Goal: Task Accomplishment & Management: Use online tool/utility

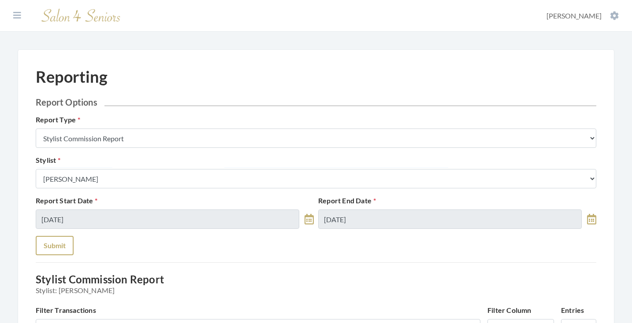
click at [52, 241] on button "Submit" at bounding box center [55, 245] width 38 height 19
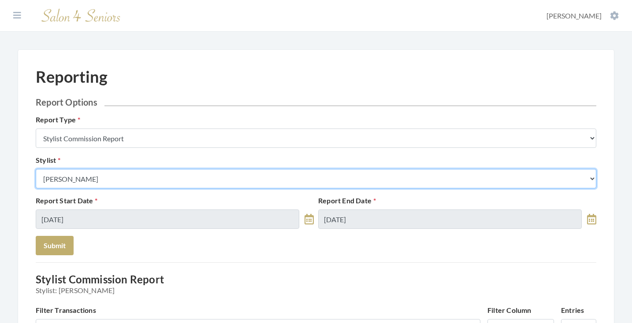
select select "28"
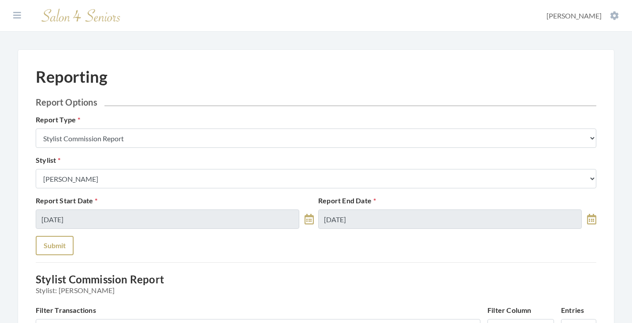
click at [54, 245] on button "Submit" at bounding box center [55, 245] width 38 height 19
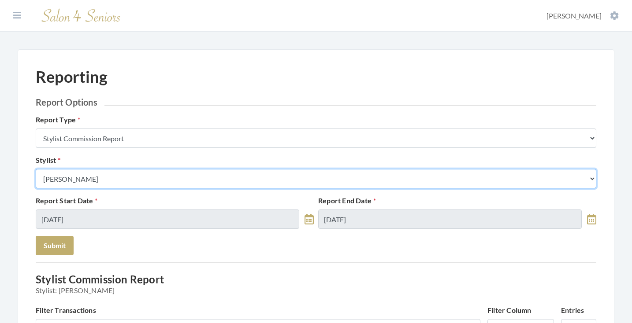
select select "115"
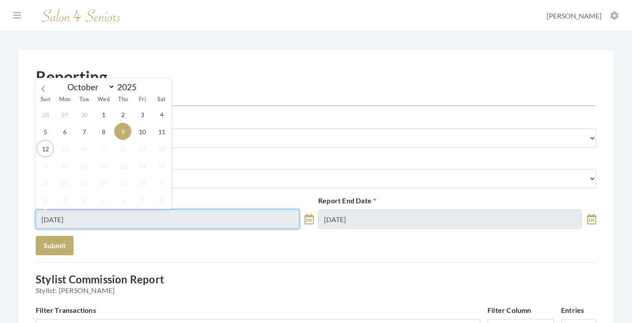
click at [121, 212] on input "10/09/2025" at bounding box center [168, 219] width 264 height 19
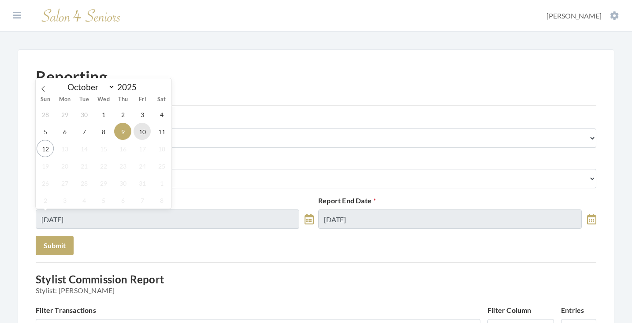
click at [140, 134] on span "10" at bounding box center [142, 131] width 17 height 17
type input "[DATE]"
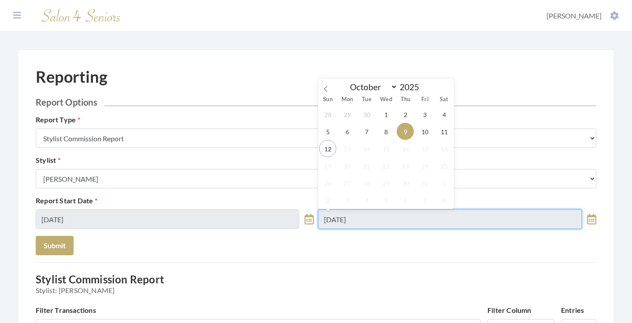
click at [329, 224] on input "10/09/2025" at bounding box center [450, 219] width 264 height 19
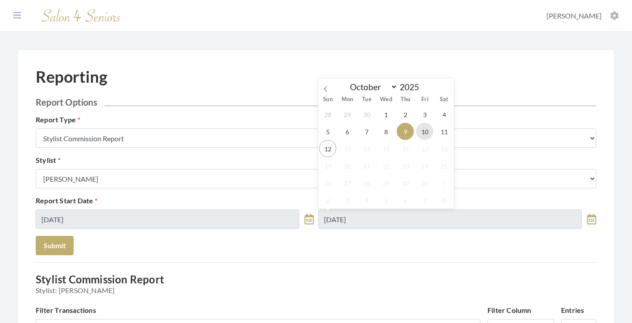
click at [421, 134] on span "10" at bounding box center [424, 131] width 17 height 17
type input "[DATE]"
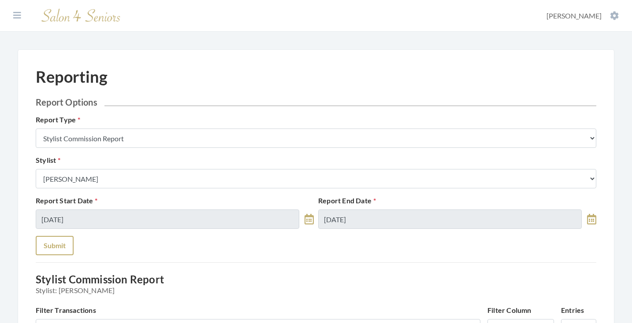
click at [53, 247] on button "Submit" at bounding box center [55, 245] width 38 height 19
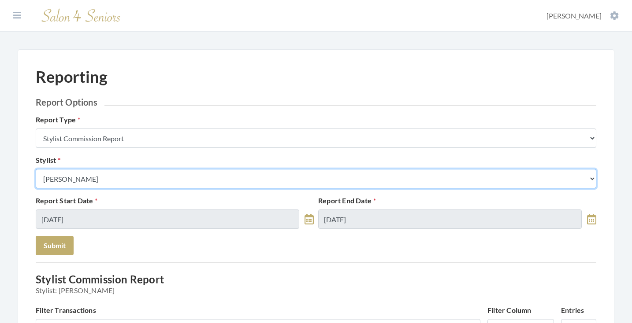
select select "13"
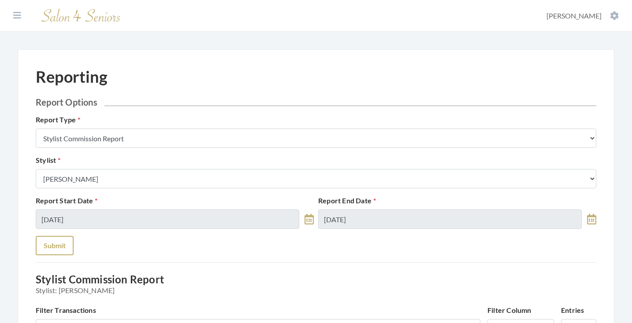
click at [56, 250] on button "Submit" at bounding box center [55, 245] width 38 height 19
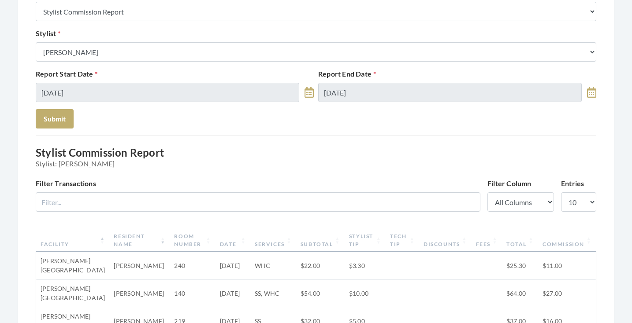
scroll to position [100, 0]
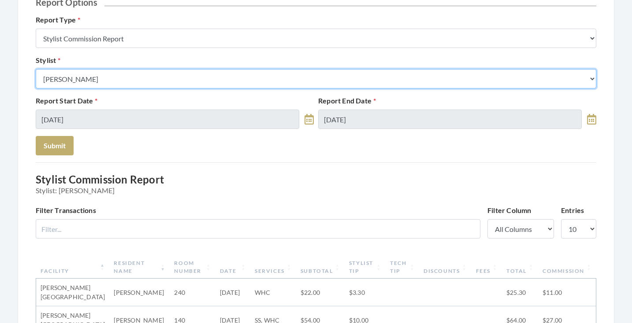
select select "24"
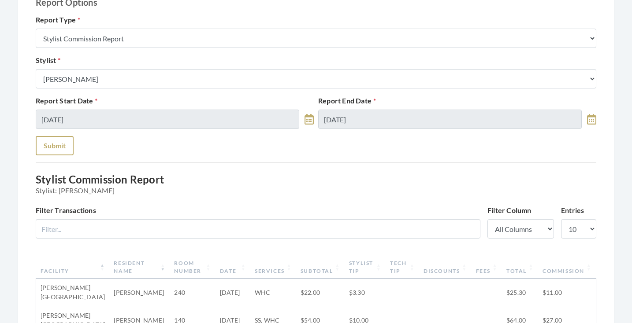
click at [55, 141] on button "Submit" at bounding box center [55, 145] width 38 height 19
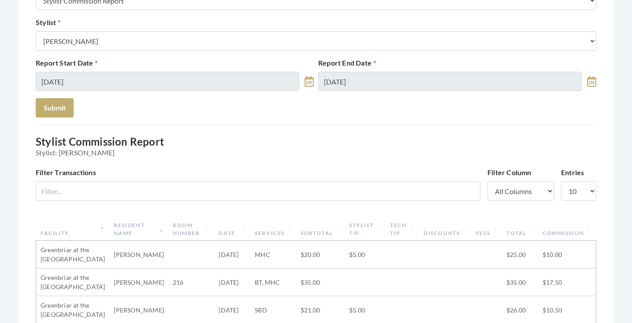
scroll to position [85, 0]
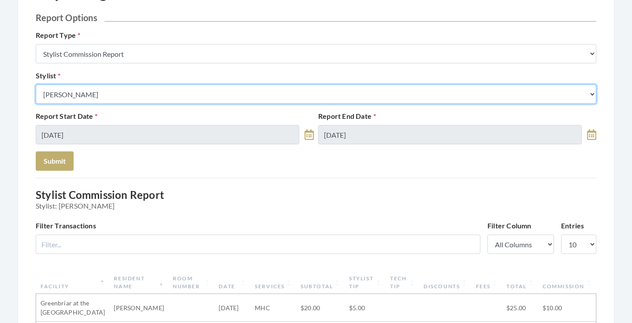
select select "153"
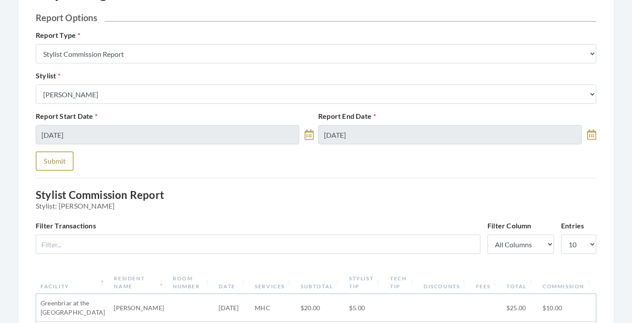
click at [60, 157] on button "Submit" at bounding box center [55, 161] width 38 height 19
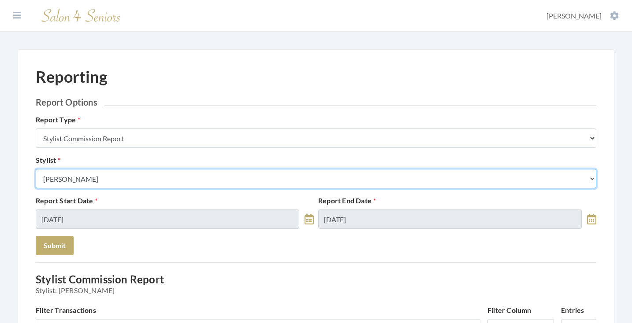
select select "44"
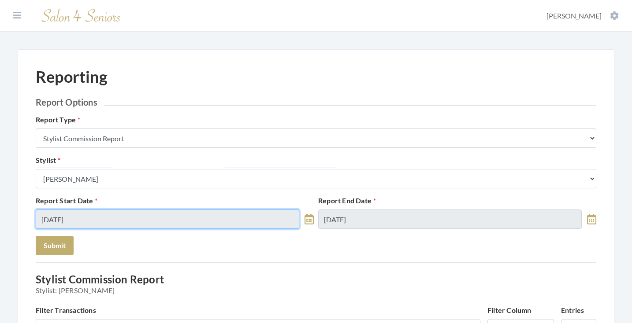
click at [91, 222] on input "[DATE]" at bounding box center [168, 219] width 264 height 19
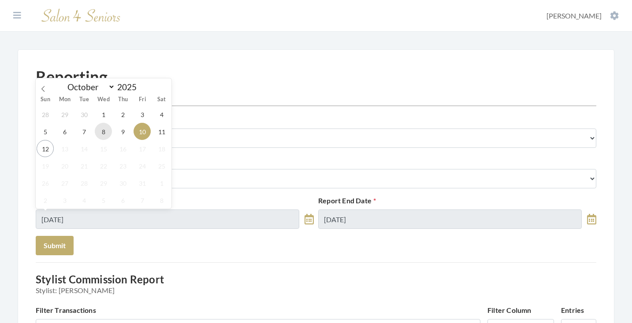
click at [106, 130] on span "8" at bounding box center [103, 131] width 17 height 17
type input "[DATE]"
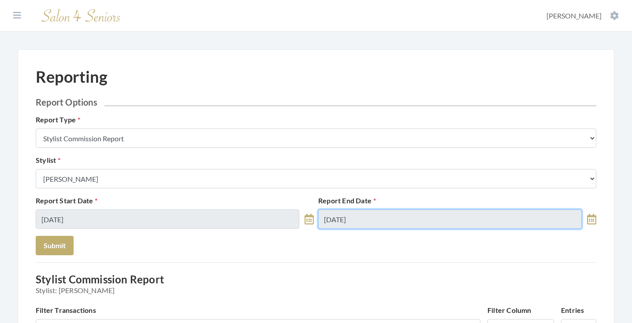
click at [338, 225] on input "[DATE]" at bounding box center [450, 219] width 264 height 19
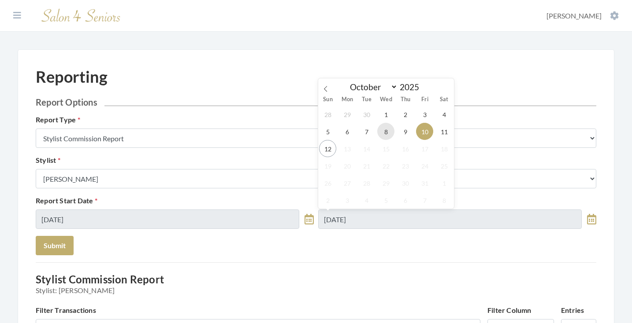
click at [380, 131] on span "8" at bounding box center [385, 131] width 17 height 17
type input "[DATE]"
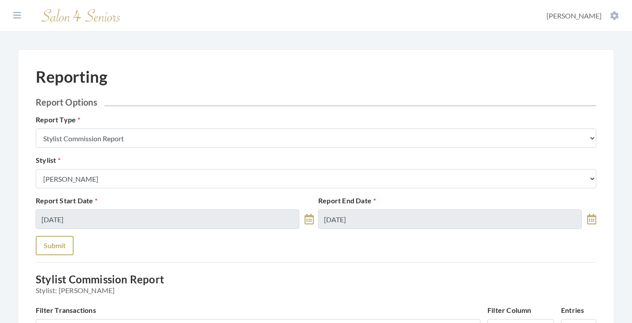
click at [66, 241] on button "Submit" at bounding box center [55, 245] width 38 height 19
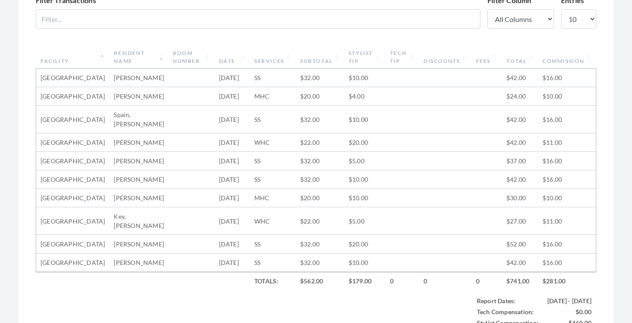
scroll to position [310, 0]
click at [140, 56] on th "Resident Name" at bounding box center [138, 57] width 59 height 23
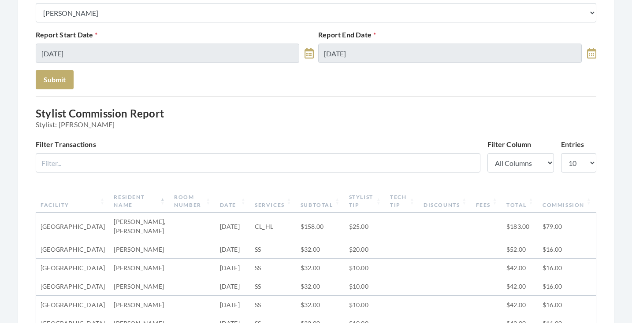
scroll to position [138, 0]
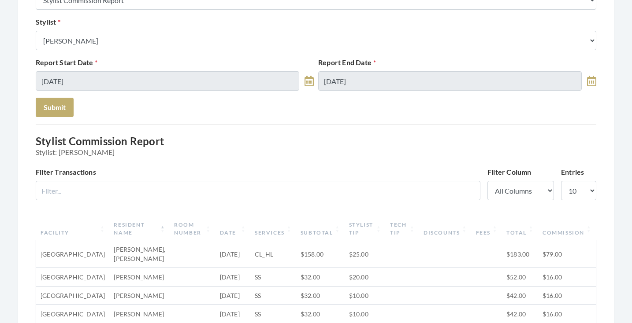
click at [161, 71] on div "Report Start Date 10/08/2025" at bounding box center [174, 73] width 282 height 33
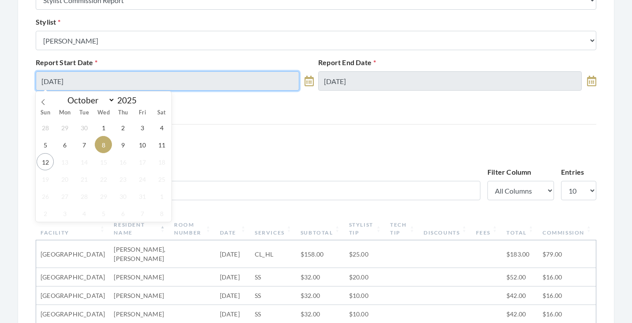
click at [161, 80] on input "[DATE]" at bounding box center [168, 80] width 264 height 19
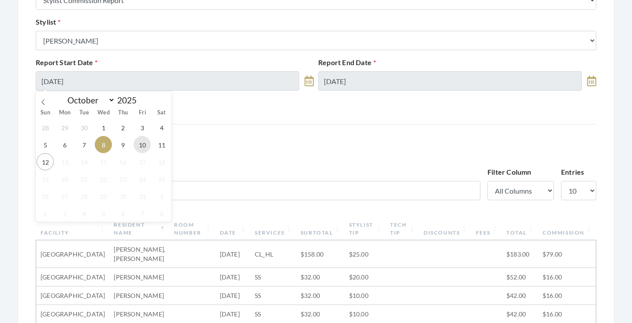
click at [149, 145] on span "10" at bounding box center [142, 144] width 17 height 17
type input "10/10/2025"
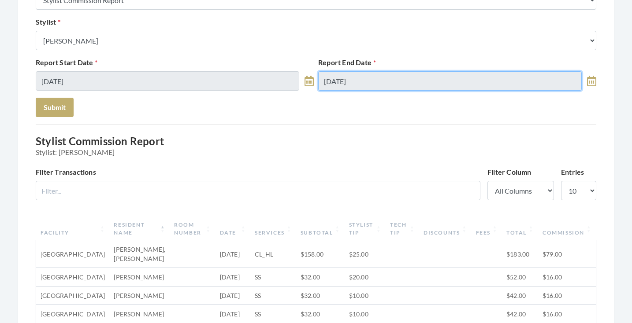
click at [353, 78] on input "[DATE]" at bounding box center [450, 80] width 264 height 19
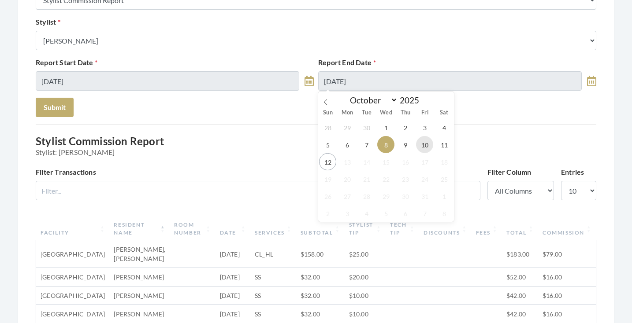
click at [423, 143] on span "10" at bounding box center [424, 144] width 17 height 17
type input "10/10/2025"
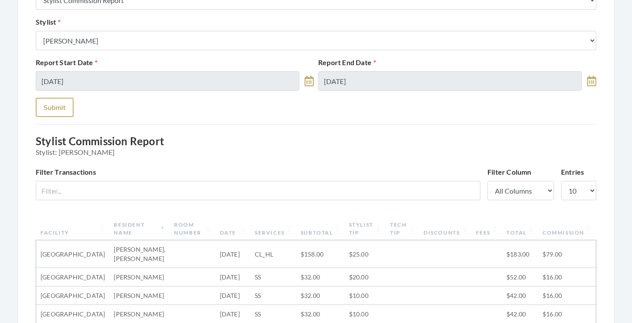
click at [45, 105] on button "Submit" at bounding box center [55, 107] width 38 height 19
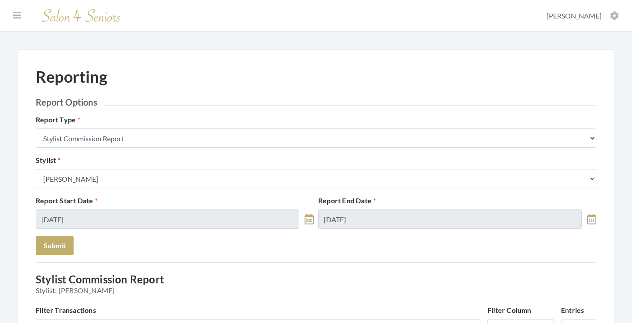
scroll to position [317, 0]
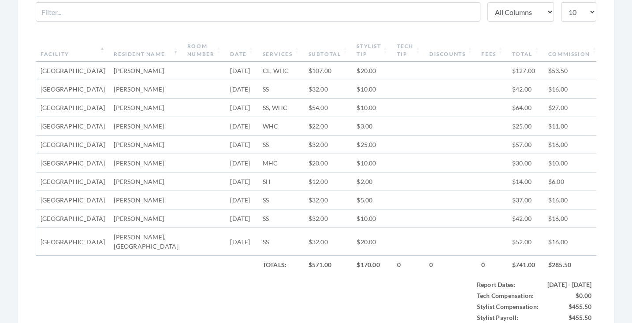
click at [141, 48] on th "Resident Name" at bounding box center [145, 50] width 73 height 23
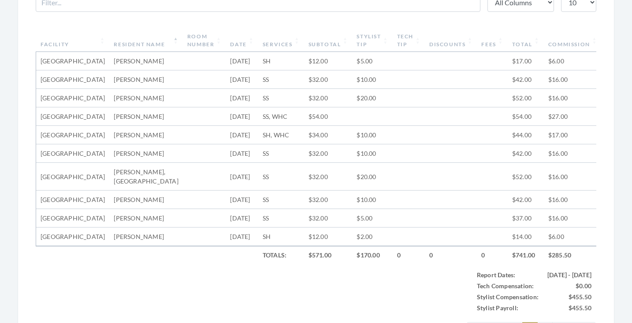
scroll to position [164, 0]
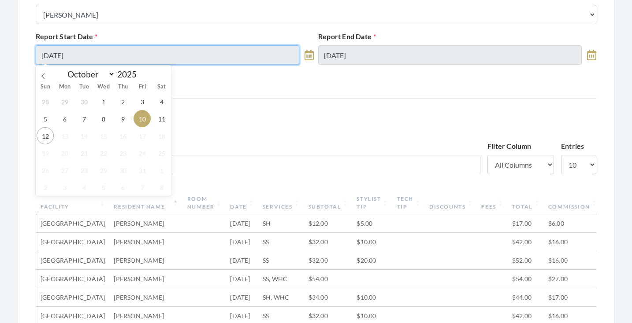
click at [113, 52] on input "10/10/2025" at bounding box center [168, 54] width 264 height 19
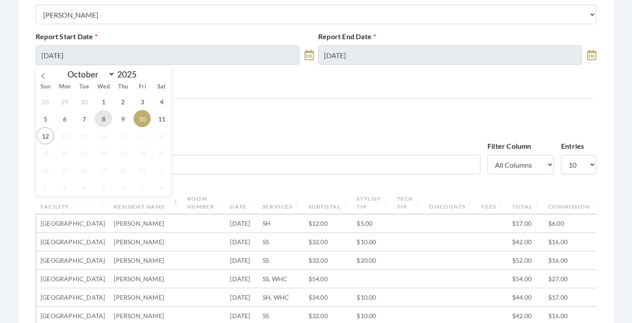
click at [101, 124] on span "8" at bounding box center [103, 118] width 17 height 17
type input "[DATE]"
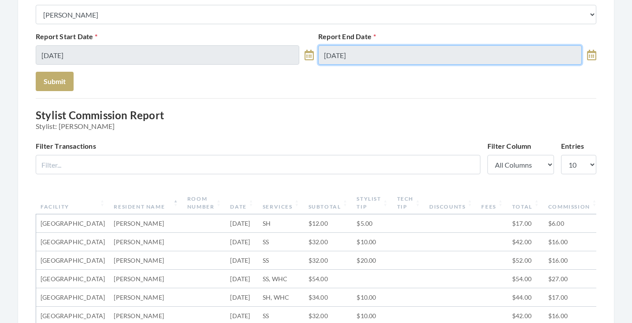
click at [336, 53] on input "10/10/2025" at bounding box center [450, 54] width 264 height 19
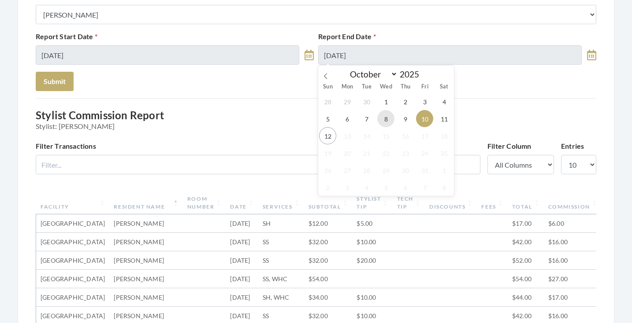
click at [387, 115] on span "8" at bounding box center [385, 118] width 17 height 17
type input "[DATE]"
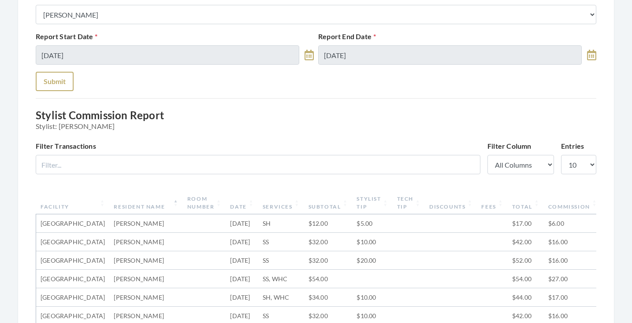
click at [56, 85] on button "Submit" at bounding box center [55, 81] width 38 height 19
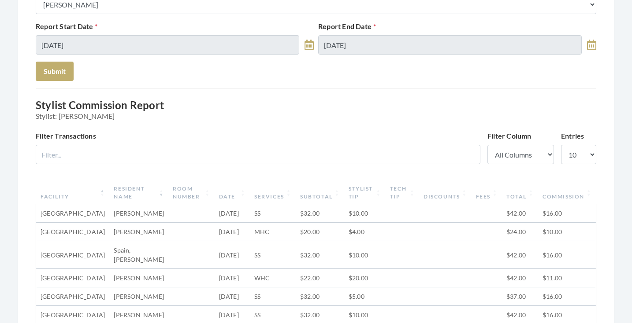
scroll to position [171, 0]
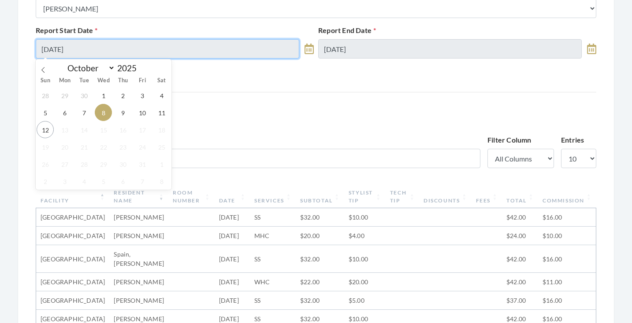
click at [239, 45] on input "[DATE]" at bounding box center [168, 48] width 264 height 19
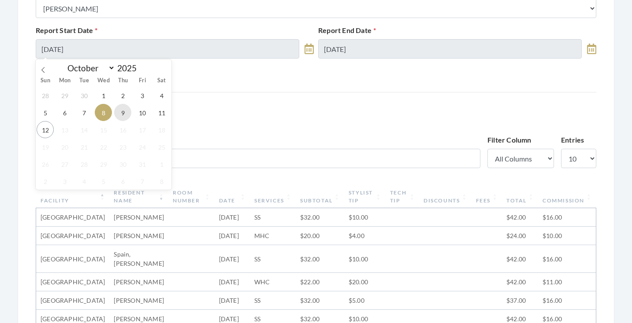
click at [130, 111] on span "9" at bounding box center [122, 112] width 17 height 17
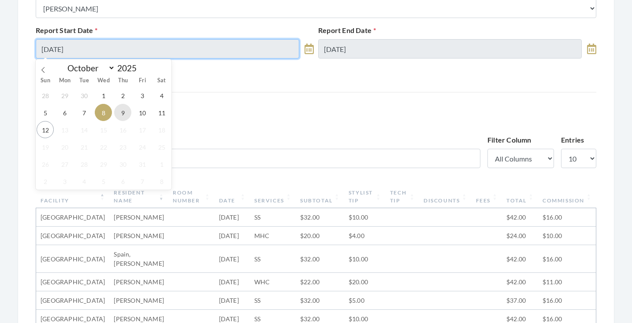
type input "10/09/2025"
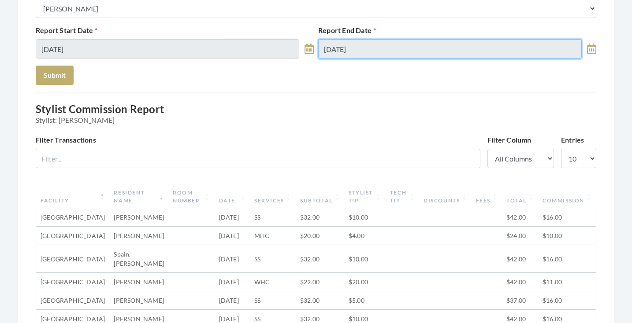
click at [354, 43] on input "10/08/2025" at bounding box center [450, 48] width 264 height 19
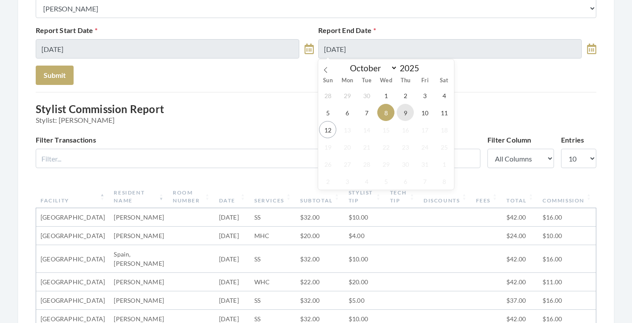
click at [403, 111] on span "9" at bounding box center [405, 112] width 17 height 17
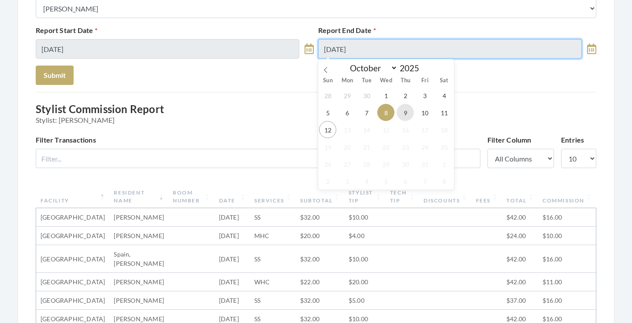
type input "10/09/2025"
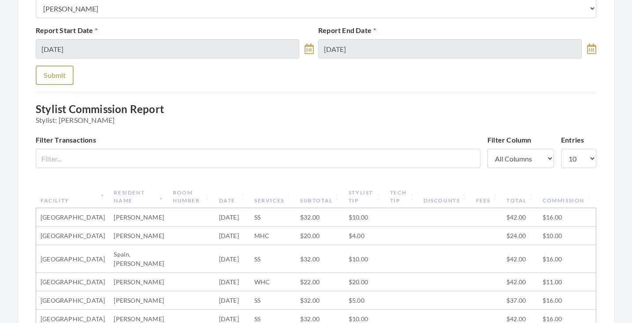
click at [45, 78] on button "Submit" at bounding box center [55, 75] width 38 height 19
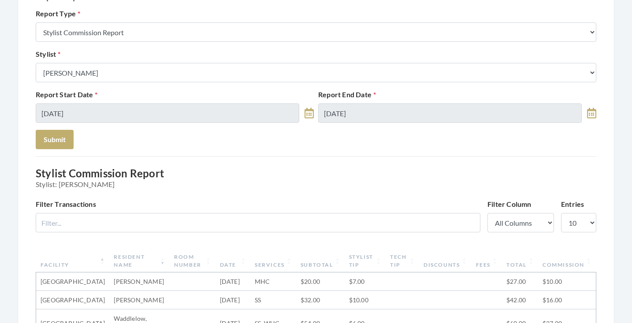
scroll to position [74, 0]
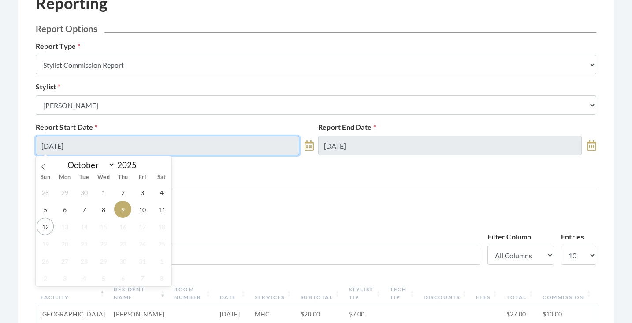
click at [114, 140] on input "[DATE]" at bounding box center [168, 145] width 264 height 19
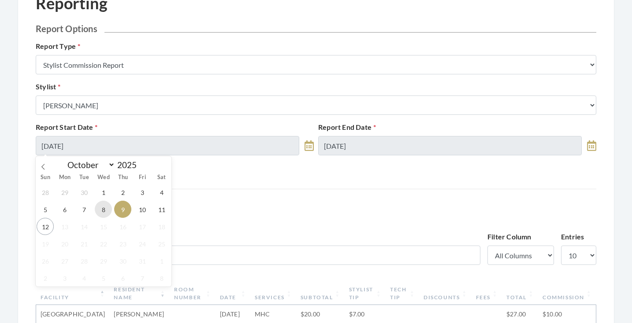
click at [101, 210] on span "8" at bounding box center [103, 209] width 17 height 17
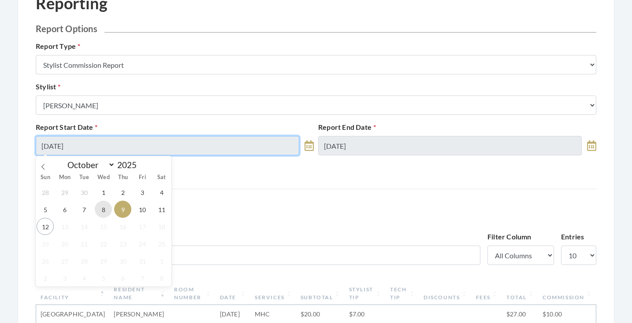
type input "[DATE]"
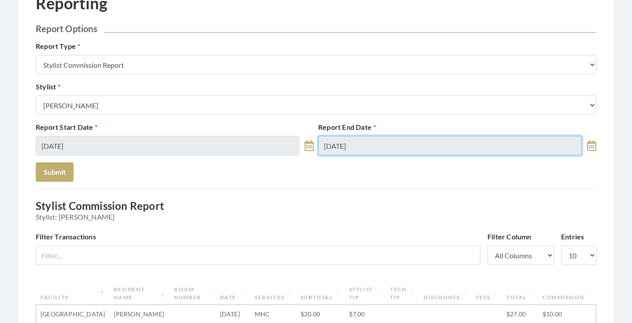
click at [337, 141] on input "10/09/2025" at bounding box center [450, 145] width 264 height 19
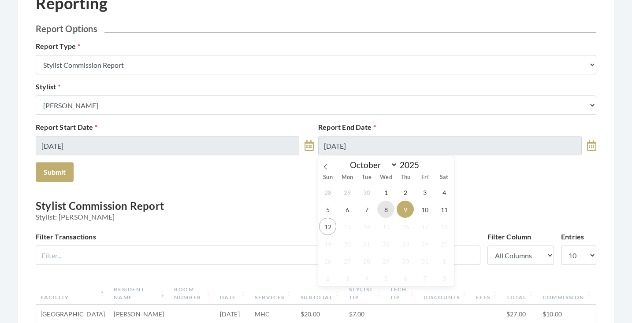
click at [384, 206] on span "8" at bounding box center [385, 209] width 17 height 17
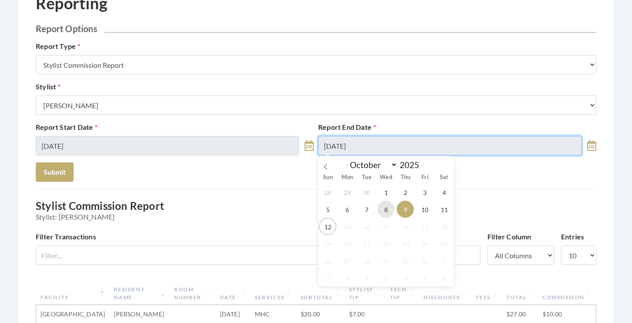
type input "10/08/2025"
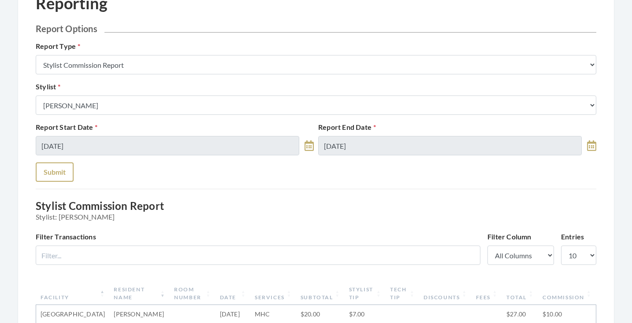
click at [68, 166] on button "Submit" at bounding box center [55, 172] width 38 height 19
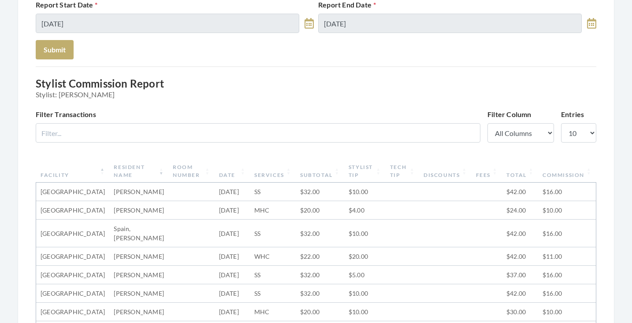
scroll to position [32, 0]
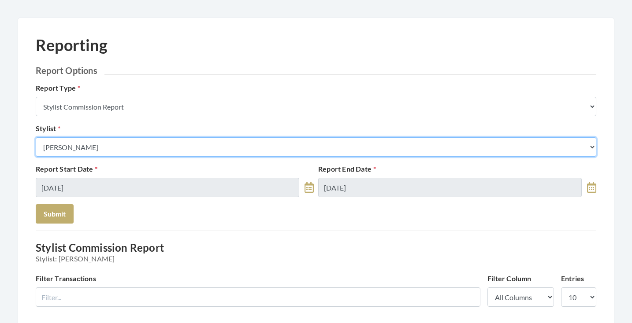
select select "146"
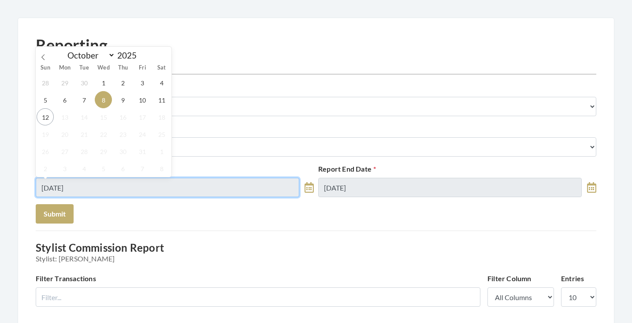
click at [110, 188] on input "[DATE]" at bounding box center [168, 187] width 264 height 19
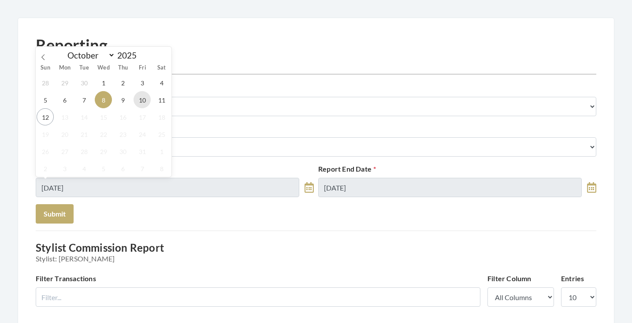
click at [144, 104] on span "10" at bounding box center [142, 99] width 17 height 17
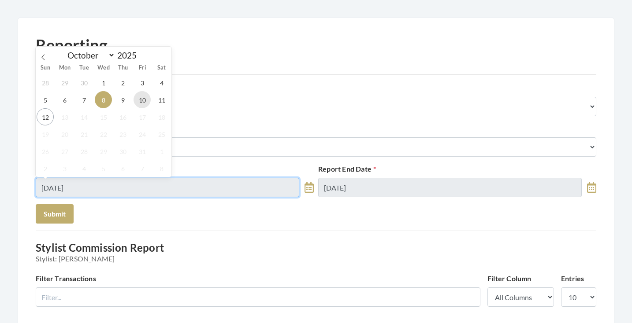
type input "[DATE]"
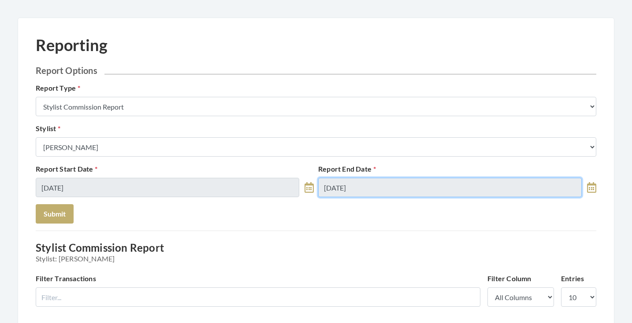
click at [335, 185] on input "10/08/2025" at bounding box center [450, 187] width 264 height 19
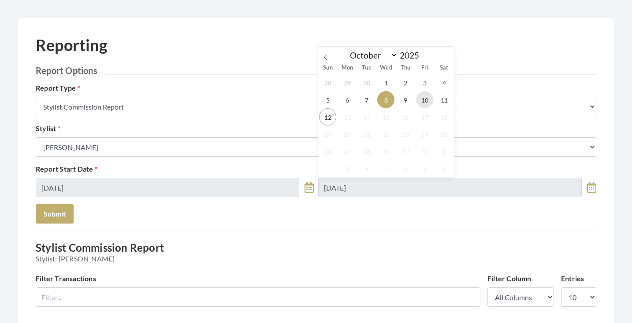
click at [421, 98] on span "10" at bounding box center [424, 99] width 17 height 17
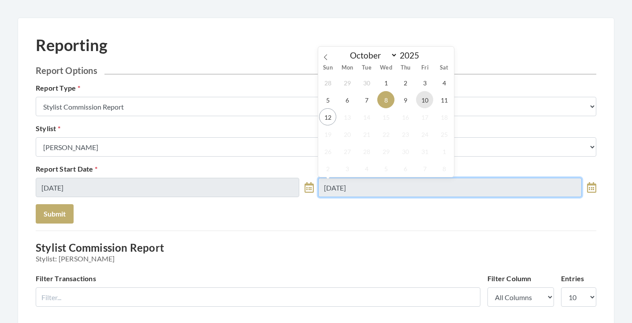
type input "[DATE]"
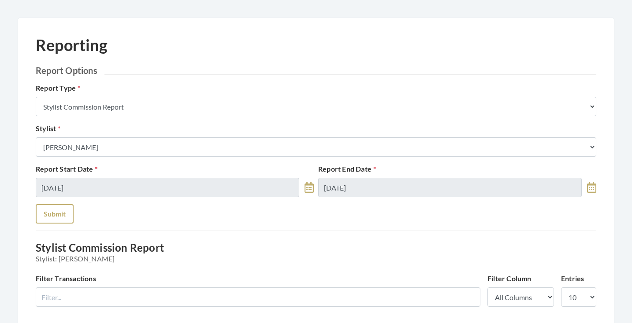
click at [53, 219] on button "Submit" at bounding box center [55, 213] width 38 height 19
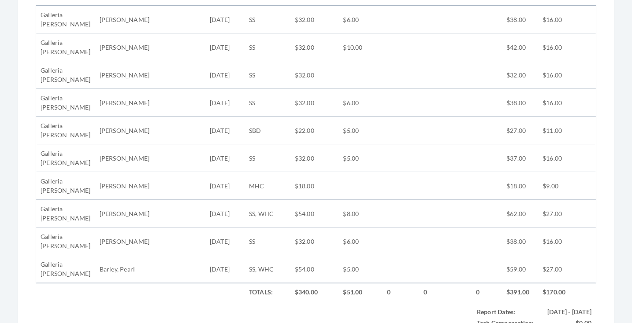
scroll to position [364, 0]
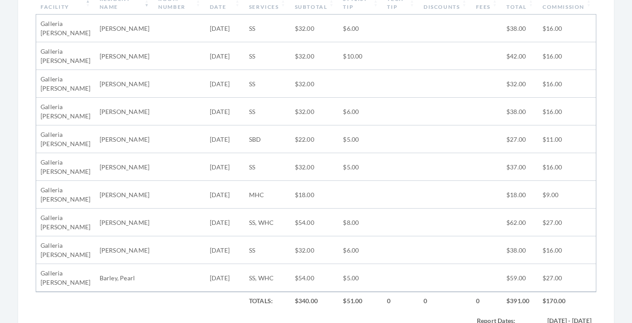
click at [310, 8] on th "Subtotal" at bounding box center [314, 3] width 48 height 23
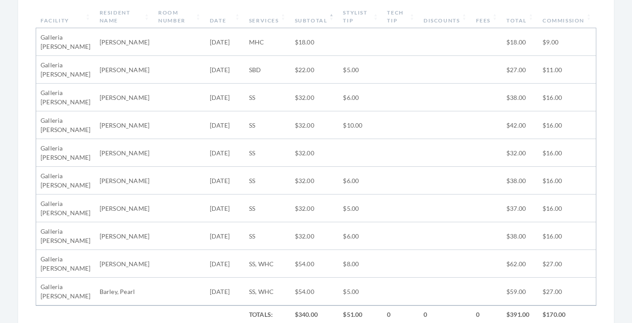
scroll to position [348, 0]
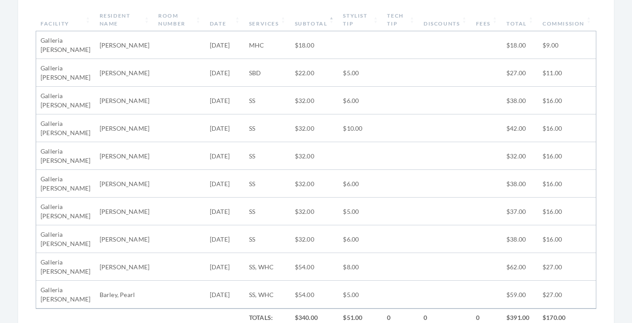
click at [305, 19] on th "Subtotal" at bounding box center [314, 19] width 48 height 23
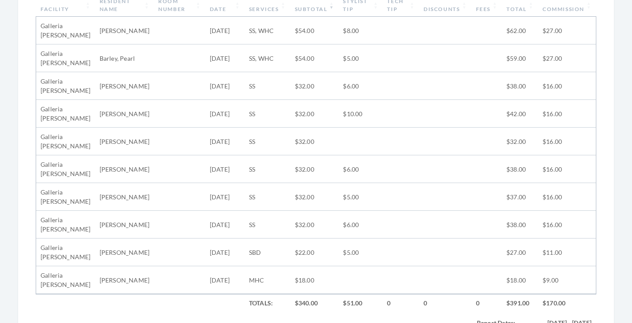
scroll to position [352, 0]
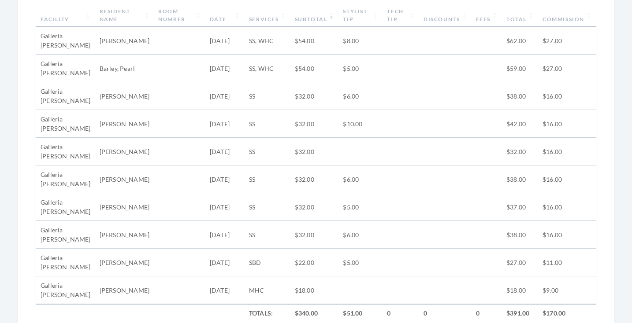
click at [352, 15] on th "Stylist Tip" at bounding box center [360, 15] width 44 height 23
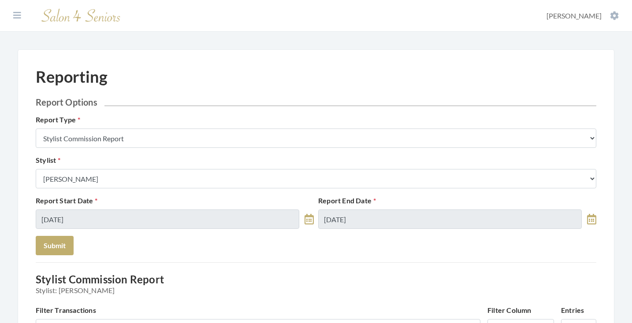
scroll to position [0, 0]
click at [15, 16] on icon at bounding box center [17, 15] width 8 height 9
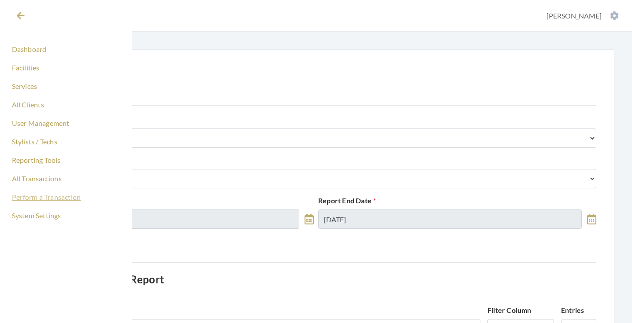
click at [48, 197] on link "Perform a Transaction" at bounding box center [66, 197] width 111 height 15
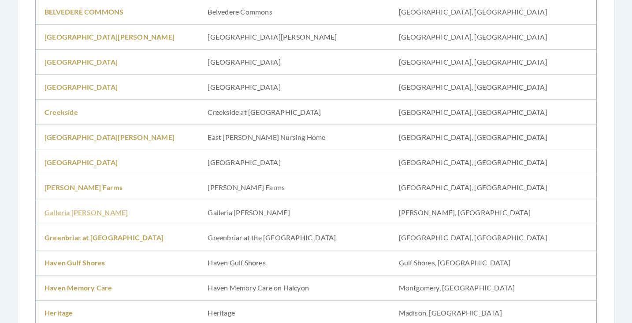
click at [82, 212] on link "Galleria [PERSON_NAME]" at bounding box center [86, 212] width 83 height 8
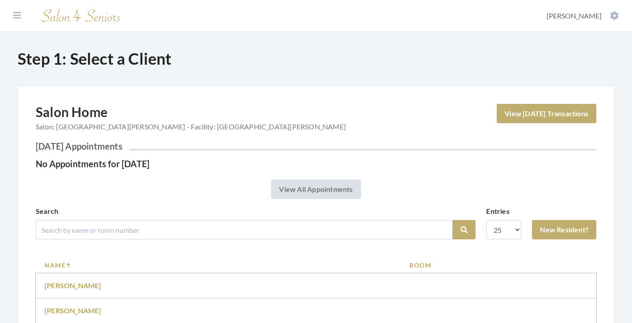
scroll to position [62, 0]
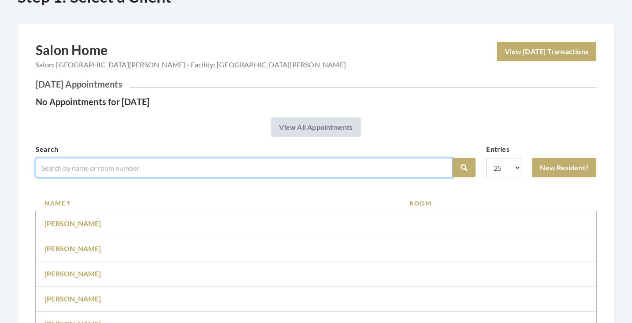
click at [145, 173] on input "search" at bounding box center [244, 167] width 417 height 19
type input "kleng"
click at [464, 168] on button "Search" at bounding box center [464, 167] width 23 height 19
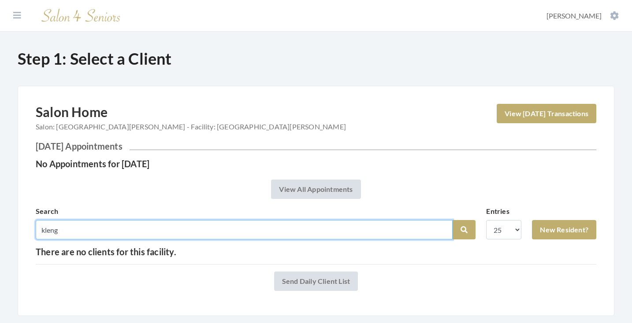
click at [441, 220] on input "kleng" at bounding box center [244, 229] width 417 height 19
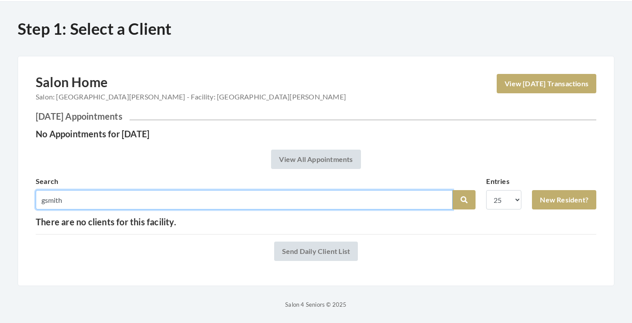
type input "gsmith"
click at [464, 200] on button "Search" at bounding box center [464, 199] width 23 height 19
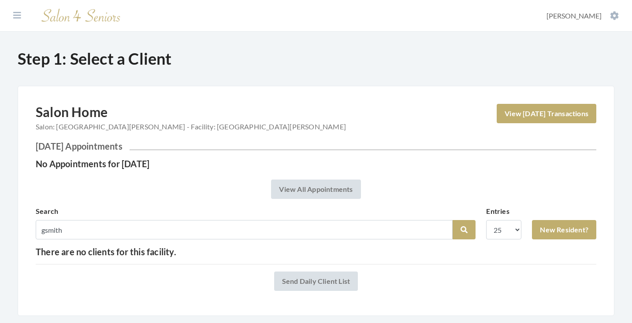
scroll to position [23, 0]
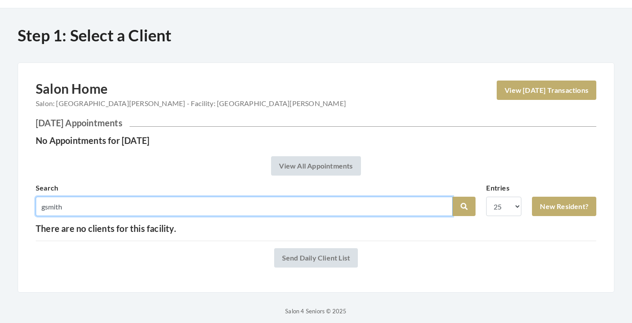
click at [443, 206] on input "gsmith" at bounding box center [244, 206] width 417 height 19
type input "Joan"
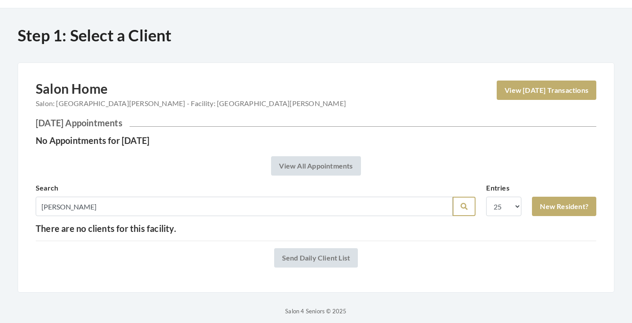
click at [469, 205] on button "Search" at bounding box center [464, 206] width 23 height 19
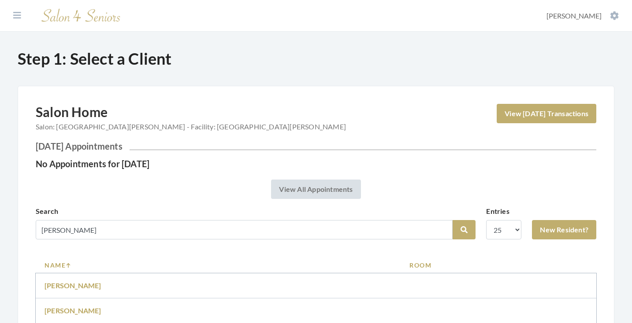
scroll to position [222, 0]
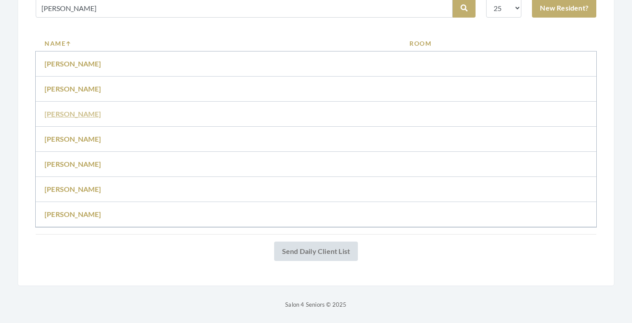
click at [98, 116] on link "[PERSON_NAME]" at bounding box center [73, 114] width 57 height 8
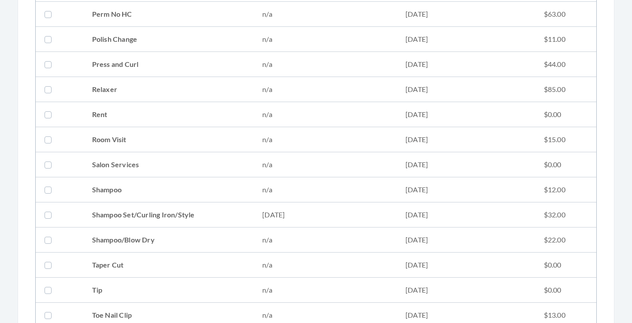
scroll to position [1099, 0]
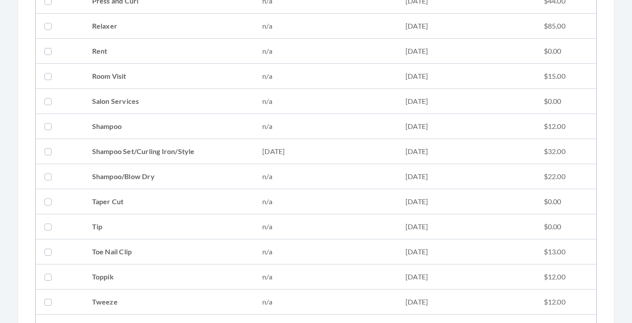
click at [145, 152] on td "Shampoo Set/Curling Iron/Style" at bounding box center [168, 151] width 171 height 25
checkbox input "true"
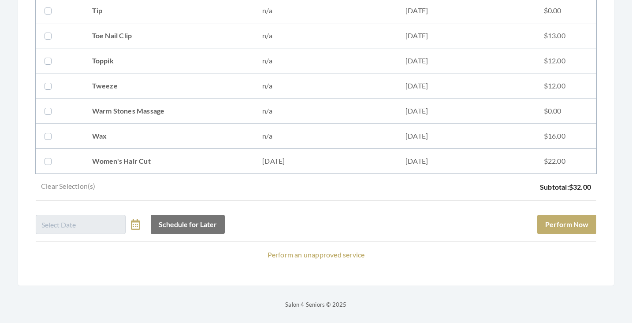
scroll to position [1315, 0]
click at [568, 217] on button "Perform Now" at bounding box center [566, 224] width 59 height 19
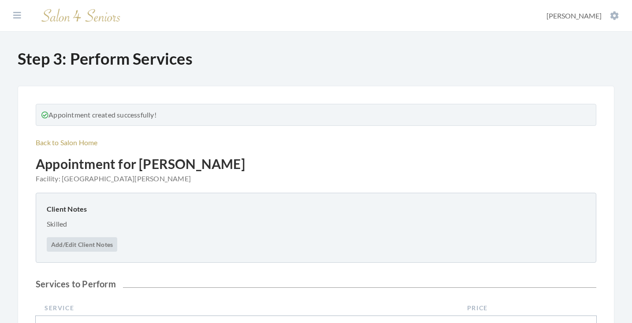
scroll to position [352, 0]
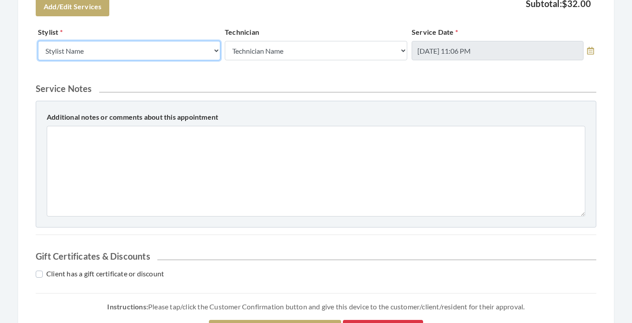
select select "146"
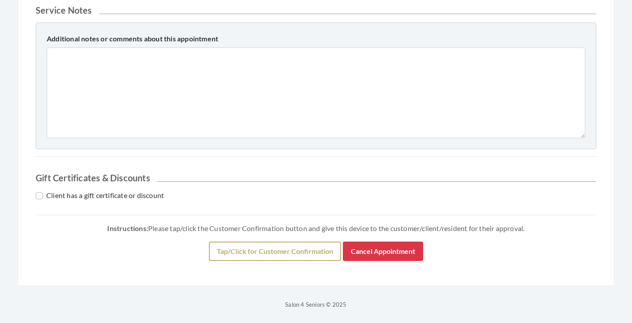
scroll to position [430, 0]
click at [245, 254] on button "Tap/Click for Customer Confirmation" at bounding box center [275, 251] width 132 height 19
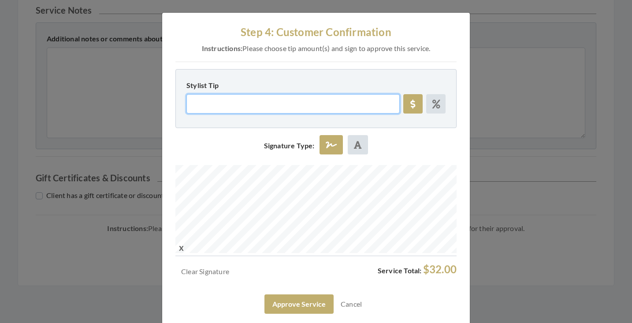
click at [253, 100] on input "Stylist Tip" at bounding box center [292, 103] width 213 height 19
type input "6"
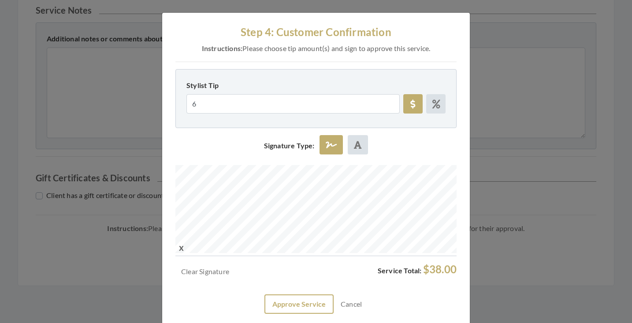
click at [300, 307] on button "Approve Service" at bounding box center [298, 304] width 69 height 19
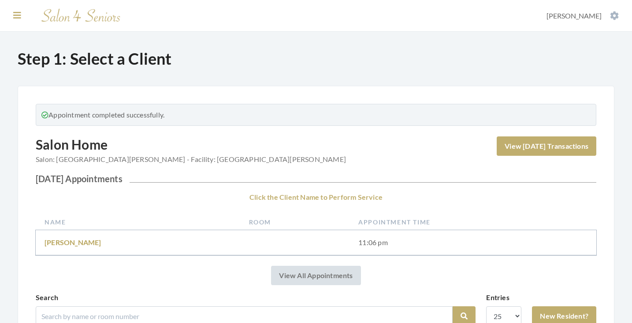
click at [18, 15] on icon at bounding box center [17, 15] width 8 height 9
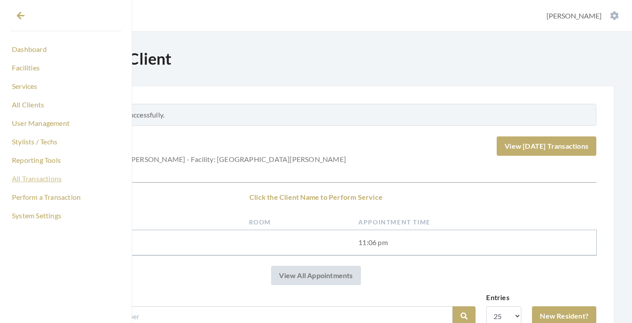
click at [39, 184] on link "All Transactions" at bounding box center [66, 178] width 111 height 15
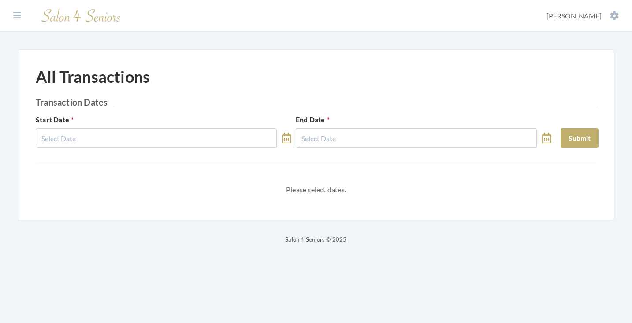
select select "9"
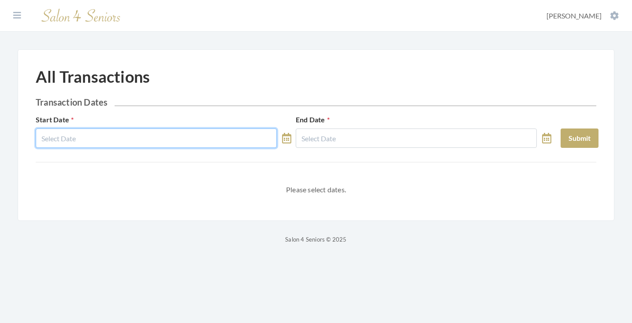
click at [135, 137] on input "text" at bounding box center [156, 138] width 241 height 19
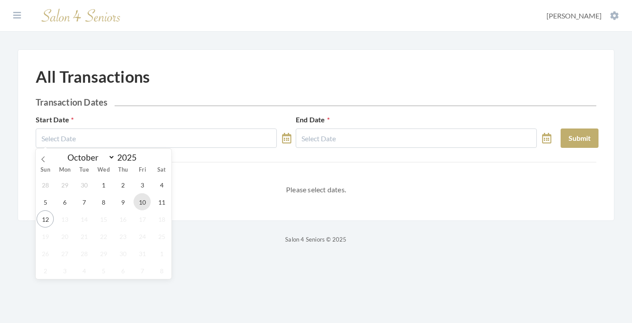
click at [146, 201] on span "10" at bounding box center [142, 201] width 17 height 17
type input "10/10/2025"
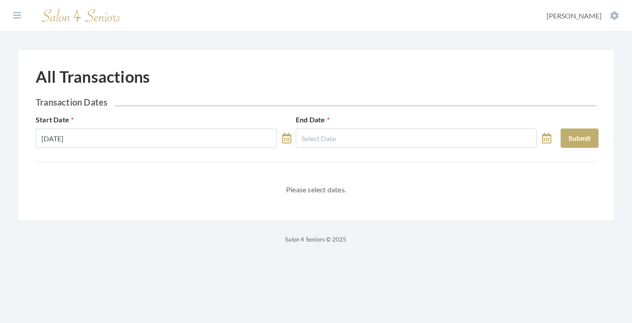
click at [365, 127] on div "End Date" at bounding box center [423, 131] width 260 height 33
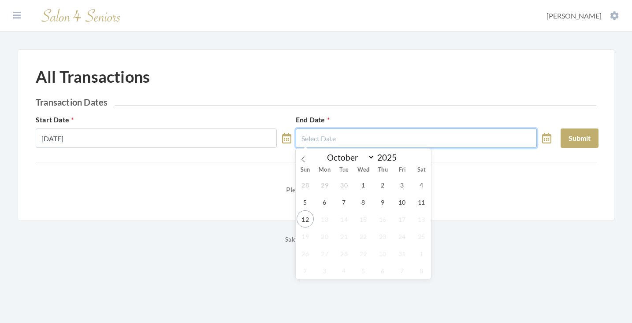
click at [374, 134] on input "text" at bounding box center [416, 138] width 241 height 19
click at [407, 199] on span "10" at bounding box center [402, 201] width 17 height 17
type input "[DATE]"
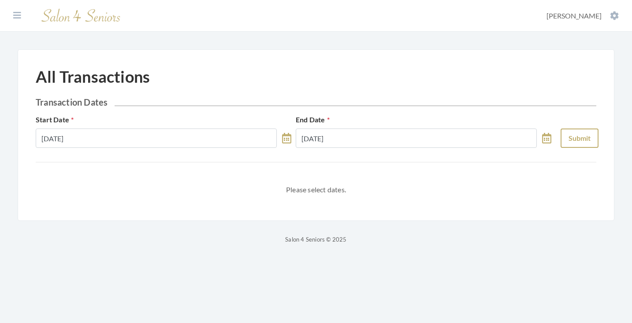
click at [575, 134] on button "Submit" at bounding box center [580, 138] width 38 height 19
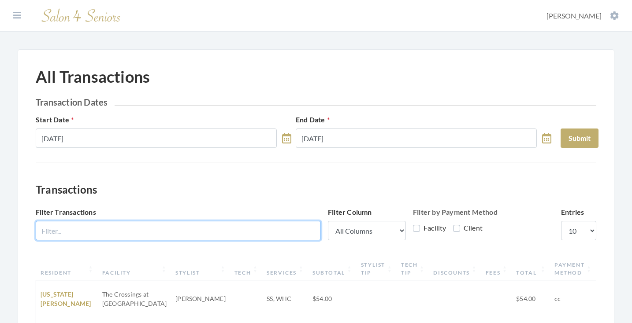
click at [215, 229] on input "Filter Transactions" at bounding box center [178, 230] width 285 height 19
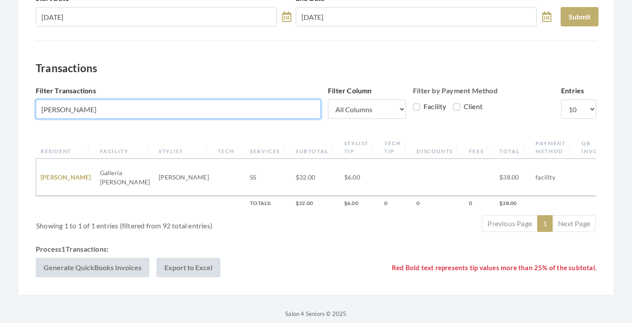
scroll to position [121, 0]
type input "yates"
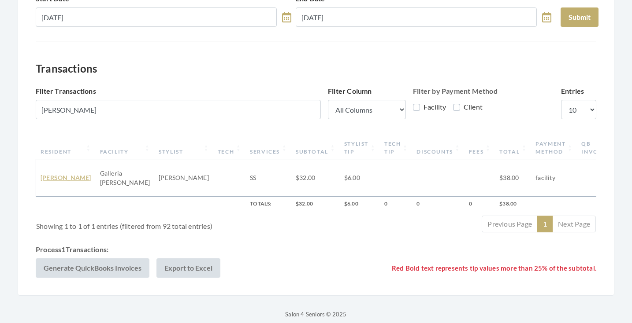
click at [59, 174] on link "Ann Yates" at bounding box center [66, 177] width 51 height 7
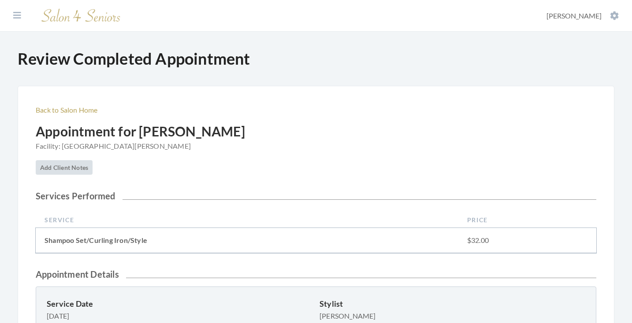
scroll to position [290, 0]
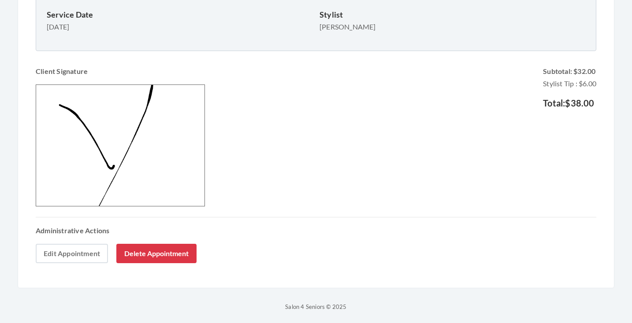
click at [72, 255] on link "Edit Appointment" at bounding box center [72, 253] width 72 height 19
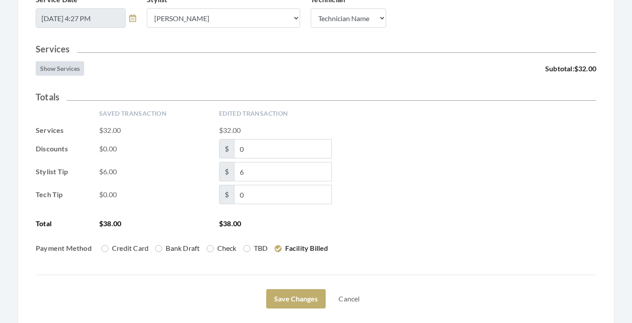
scroll to position [186, 0]
click at [248, 174] on input "6" at bounding box center [283, 171] width 98 height 19
type input "5"
click at [368, 206] on div "Saved Transaction Edited Transaction Services $32.00 $32.00 Discounts $0.00 $ 0…" at bounding box center [316, 185] width 561 height 152
click at [301, 301] on button "Save Changes" at bounding box center [295, 299] width 59 height 19
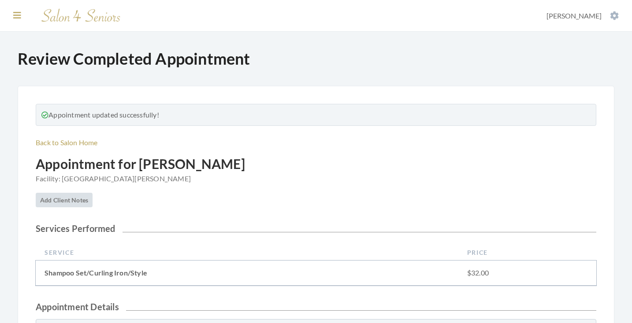
click at [18, 13] on icon at bounding box center [17, 15] width 8 height 9
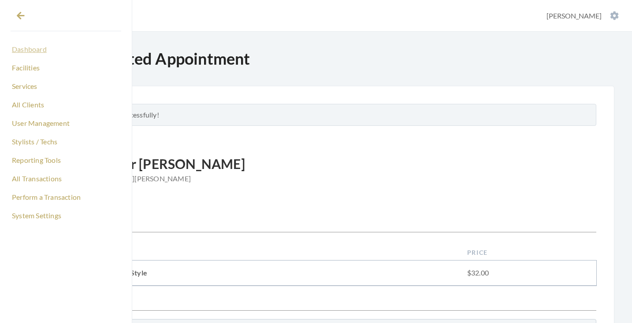
click at [30, 47] on link "Dashboard" at bounding box center [66, 49] width 111 height 15
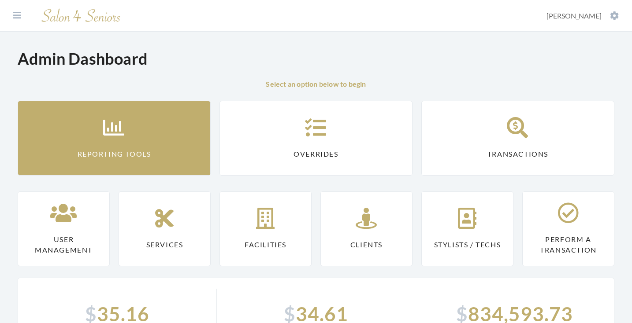
click at [69, 130] on link "Reporting Tools" at bounding box center [114, 138] width 193 height 75
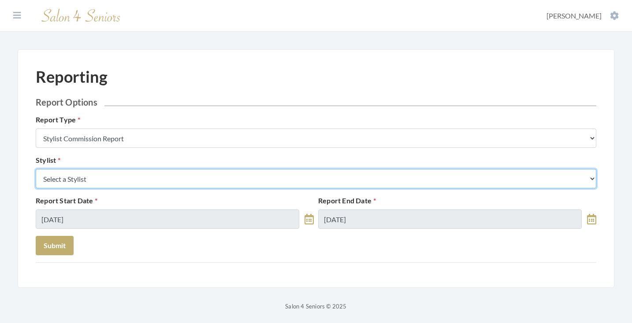
click at [87, 179] on select "Select a Stylist Alaina Krumm Alisha Teasley Anna White Ashley Venable Cassie B…" at bounding box center [316, 178] width 561 height 19
select select "146"
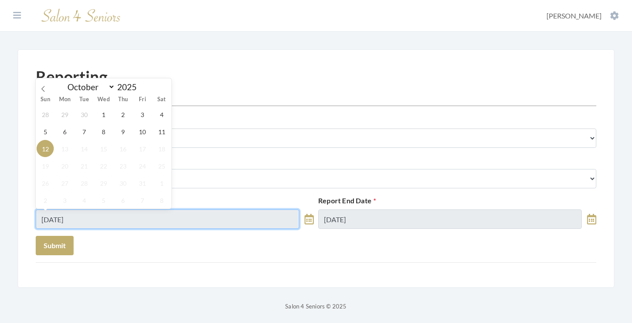
click at [94, 216] on input "[DATE]" at bounding box center [168, 219] width 264 height 19
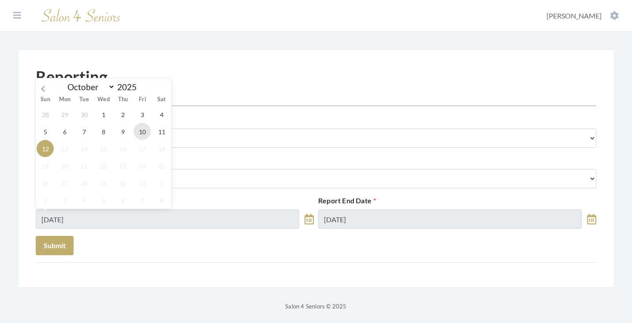
click at [147, 135] on span "10" at bounding box center [142, 131] width 17 height 17
type input "[DATE]"
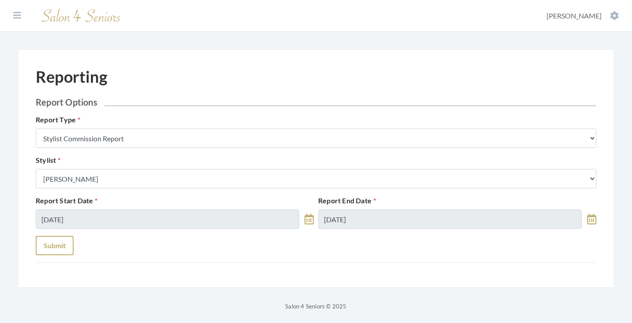
click at [65, 243] on button "Submit" at bounding box center [55, 245] width 38 height 19
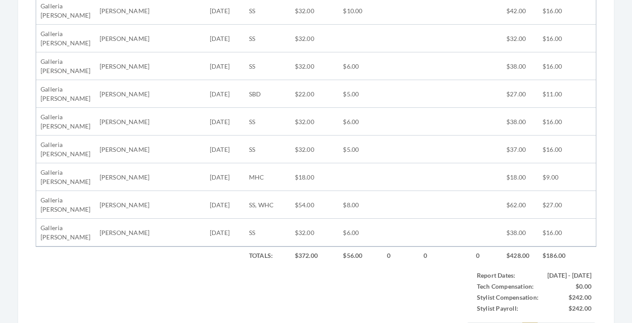
scroll to position [446, 0]
